Goal: Check status: Check status

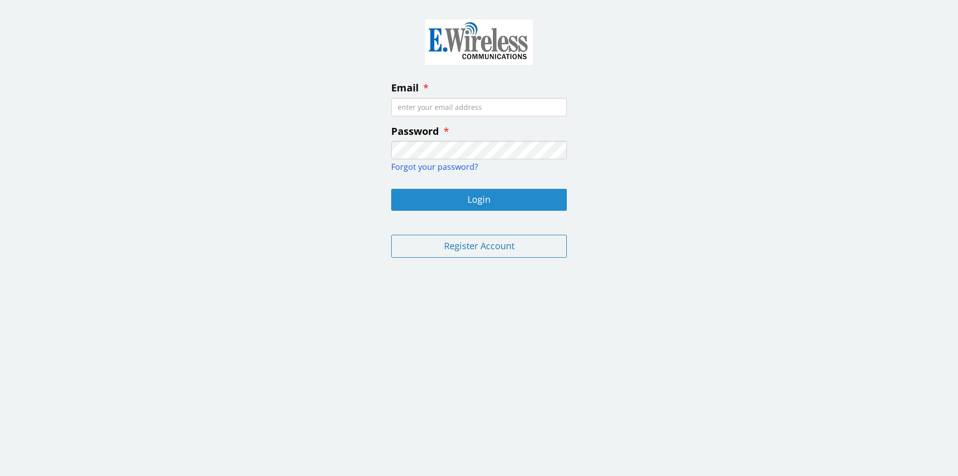
type input "[EMAIL_ADDRESS][DOMAIN_NAME]"
click at [476, 204] on button "Login" at bounding box center [479, 200] width 176 height 22
type input "[EMAIL_ADDRESS][DOMAIN_NAME]"
click at [477, 200] on button "Login" at bounding box center [479, 200] width 176 height 22
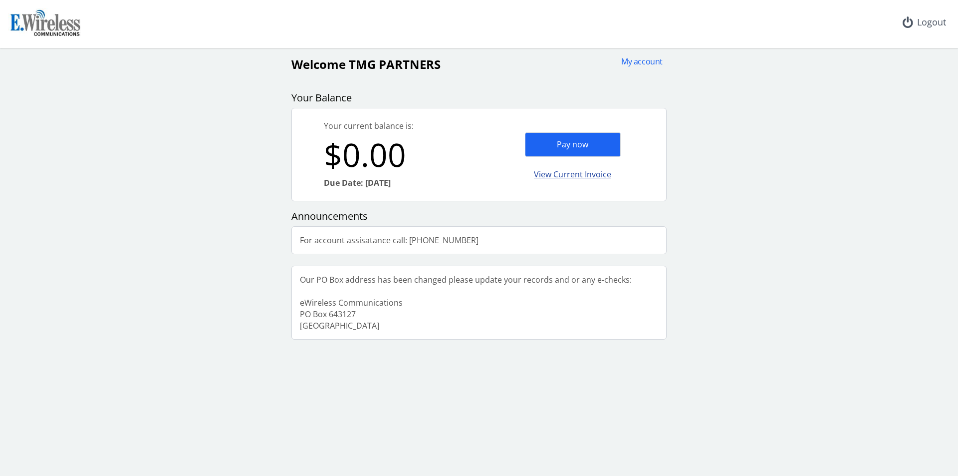
click at [562, 178] on div "View Current Invoice" at bounding box center [573, 174] width 96 height 23
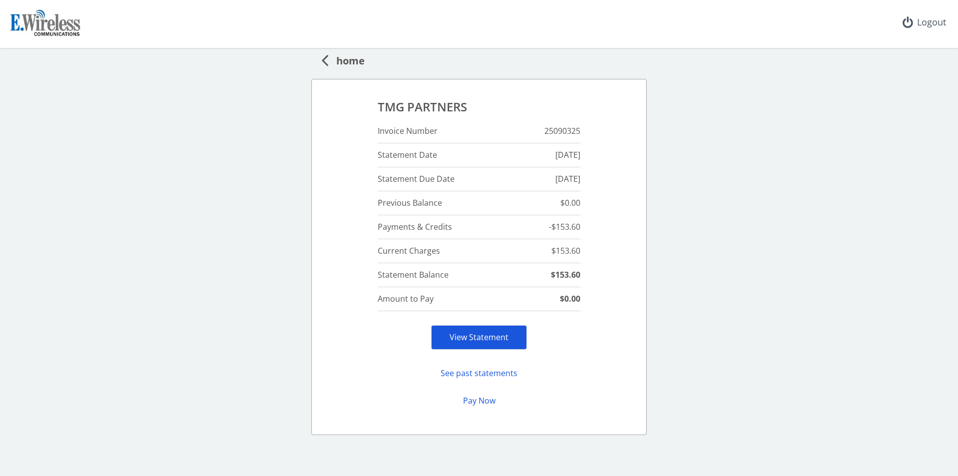
click at [488, 336] on link "View Statement" at bounding box center [479, 336] width 59 height 11
click at [650, 252] on div "home TMG PARTNERS Invoice Number 25090325 Statement Date Sep 2025 Statement Due…" at bounding box center [479, 241] width 950 height 387
click at [343, 57] on span "home" at bounding box center [346, 59] width 36 height 18
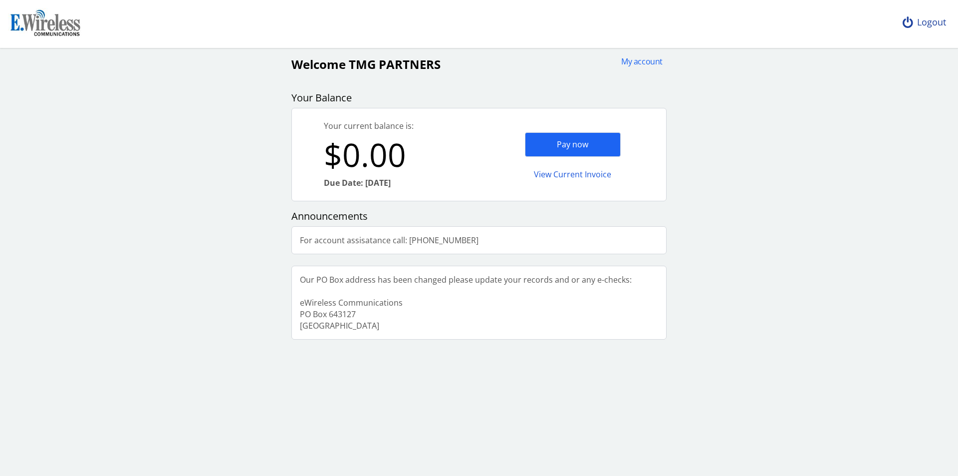
click at [928, 22] on div "Logout" at bounding box center [924, 22] width 59 height 45
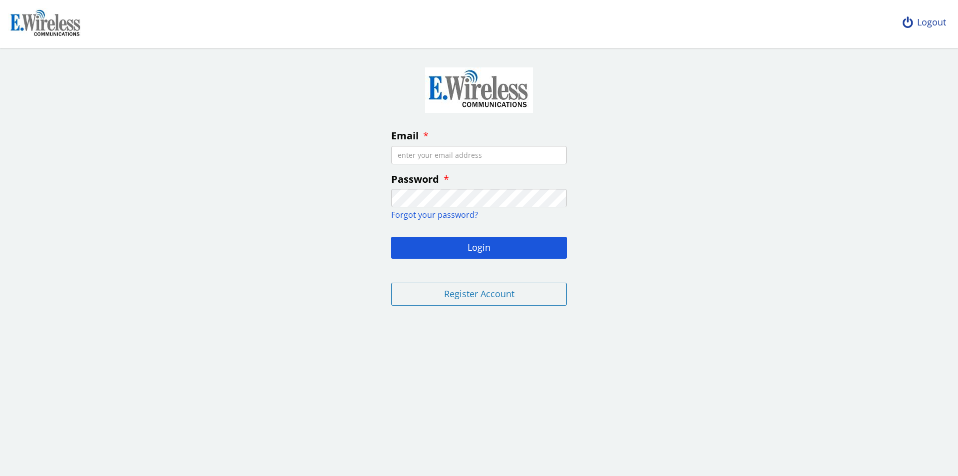
type input "[EMAIL_ADDRESS][DOMAIN_NAME]"
